Goal: Transaction & Acquisition: Subscribe to service/newsletter

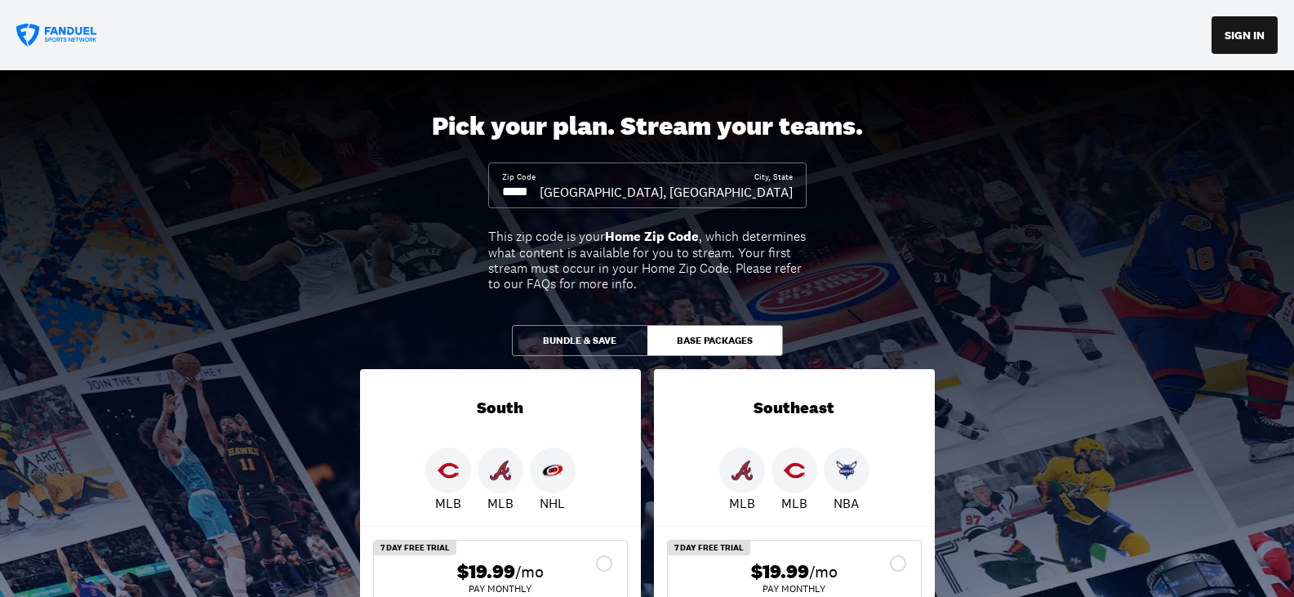
click at [540, 189] on input at bounding box center [521, 192] width 38 height 18
type input "*"
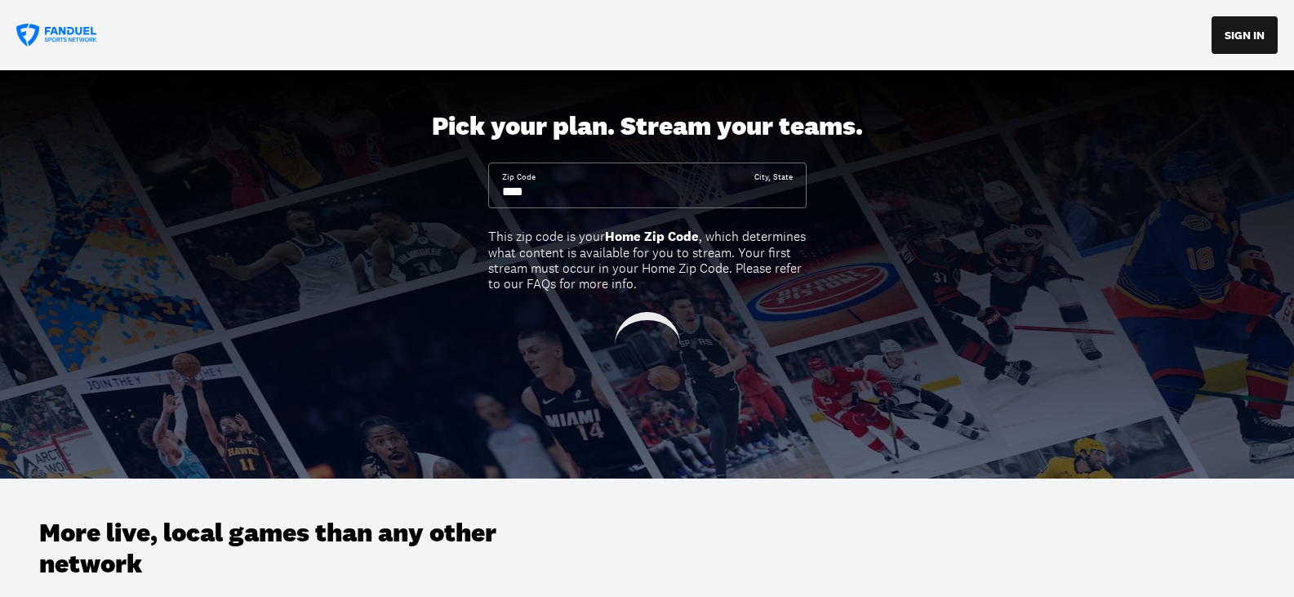
type input "*****"
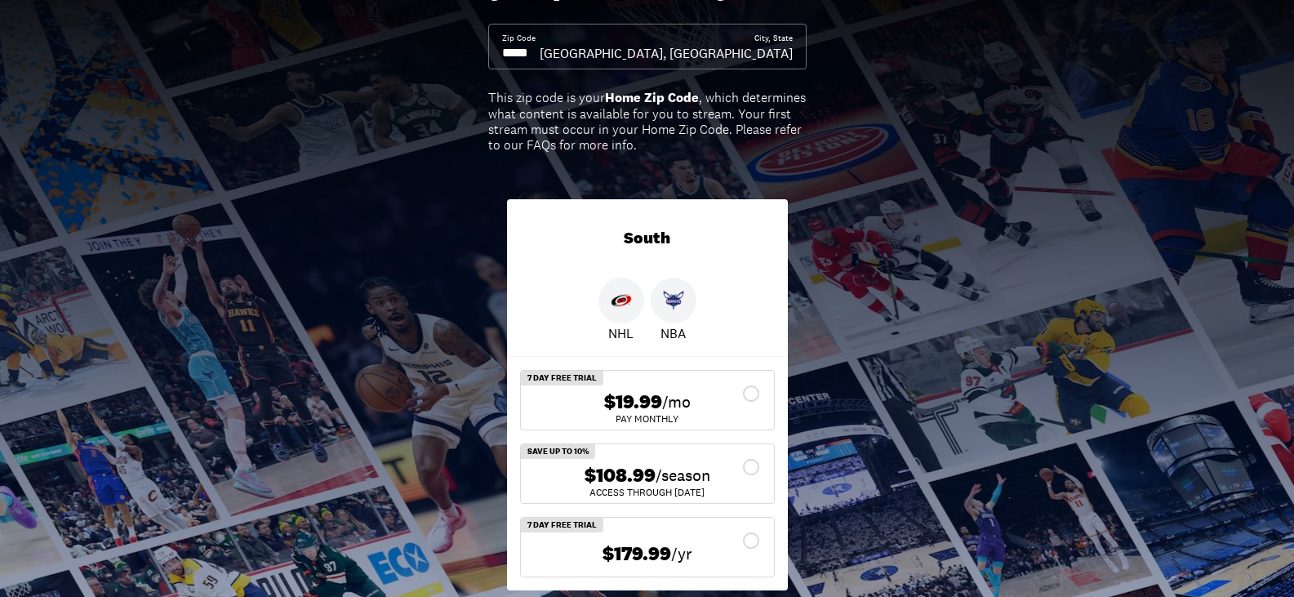
scroll to position [286, 0]
